Goal: Information Seeking & Learning: Learn about a topic

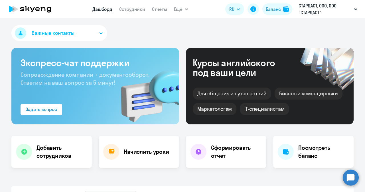
select select "30"
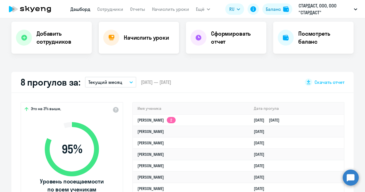
select select "30"
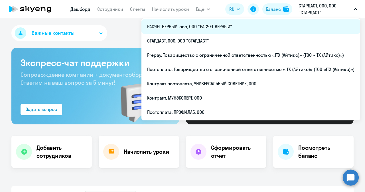
click at [188, 31] on li "РАСЧЕТ ВЕРНЫЙ, ооо, ООО "РАСЧЕТ ВЕРНЫЙ"" at bounding box center [250, 26] width 219 height 14
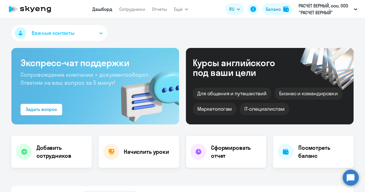
select select "30"
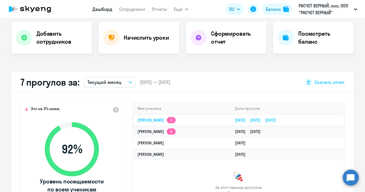
click at [165, 119] on link "Анастасия Александровна 3" at bounding box center [156, 119] width 38 height 5
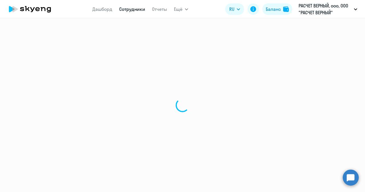
select select "english"
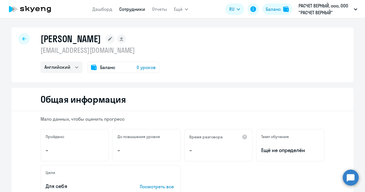
click at [24, 38] on div at bounding box center [23, 38] width 11 height 11
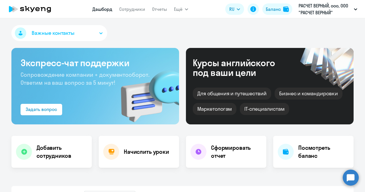
select select "30"
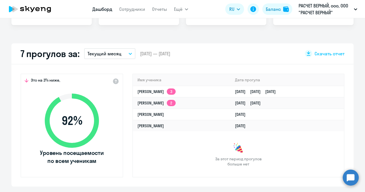
scroll to position [171, 0]
